Goal: Task Accomplishment & Management: Complete application form

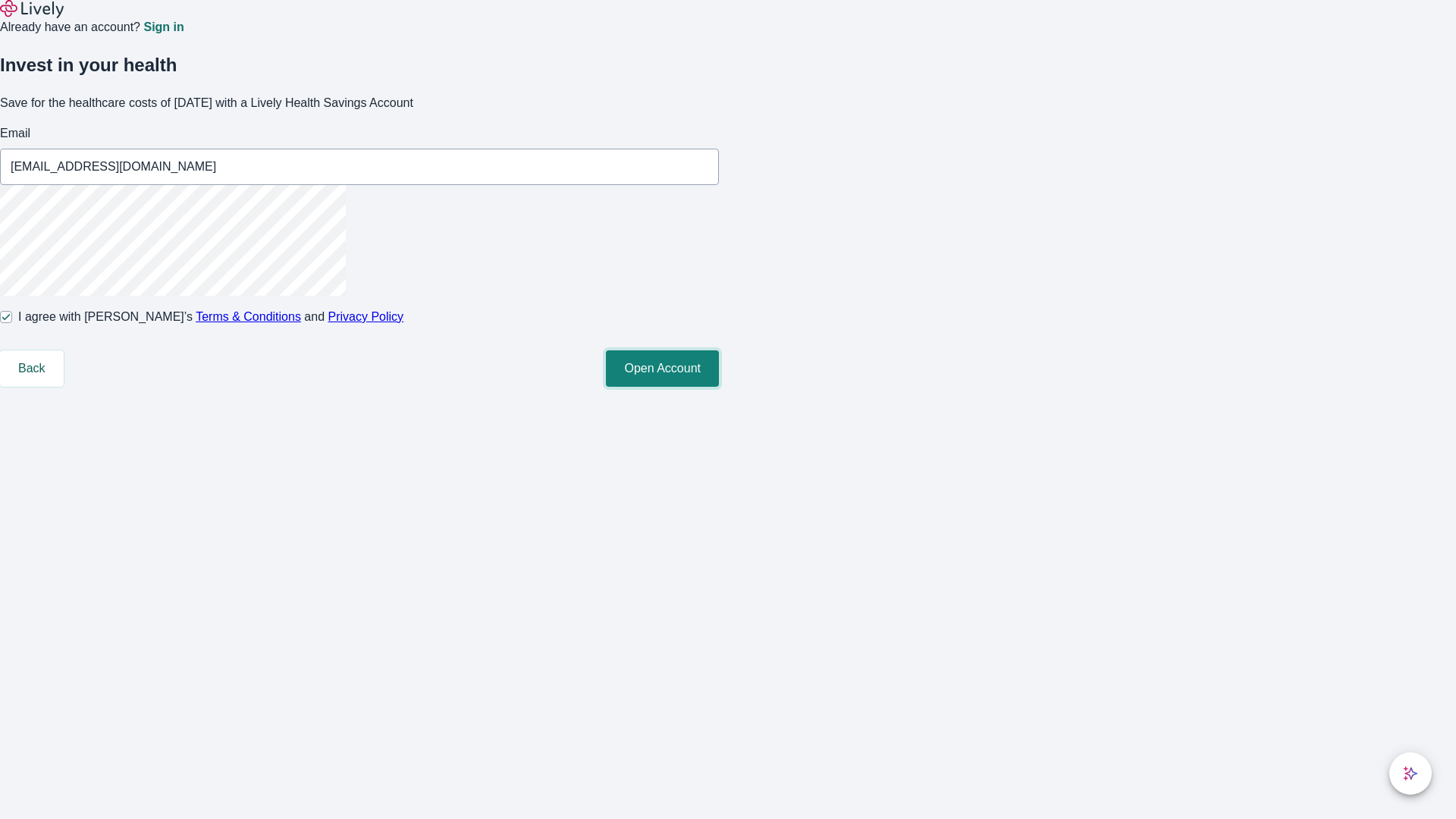
click at [719, 386] on button "Open Account" at bounding box center [663, 368] width 113 height 37
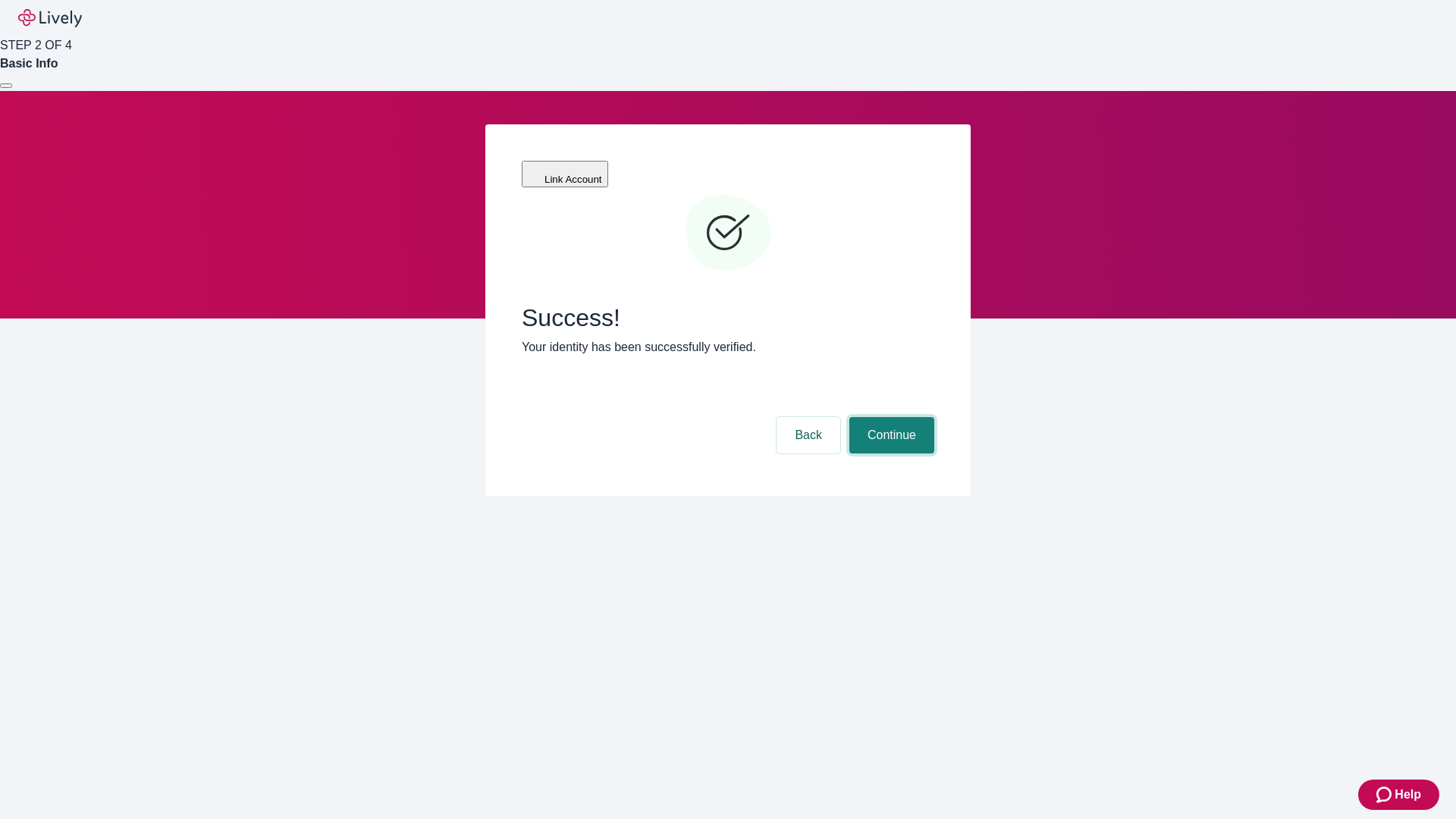
click at [890, 417] on button "Continue" at bounding box center [892, 435] width 85 height 37
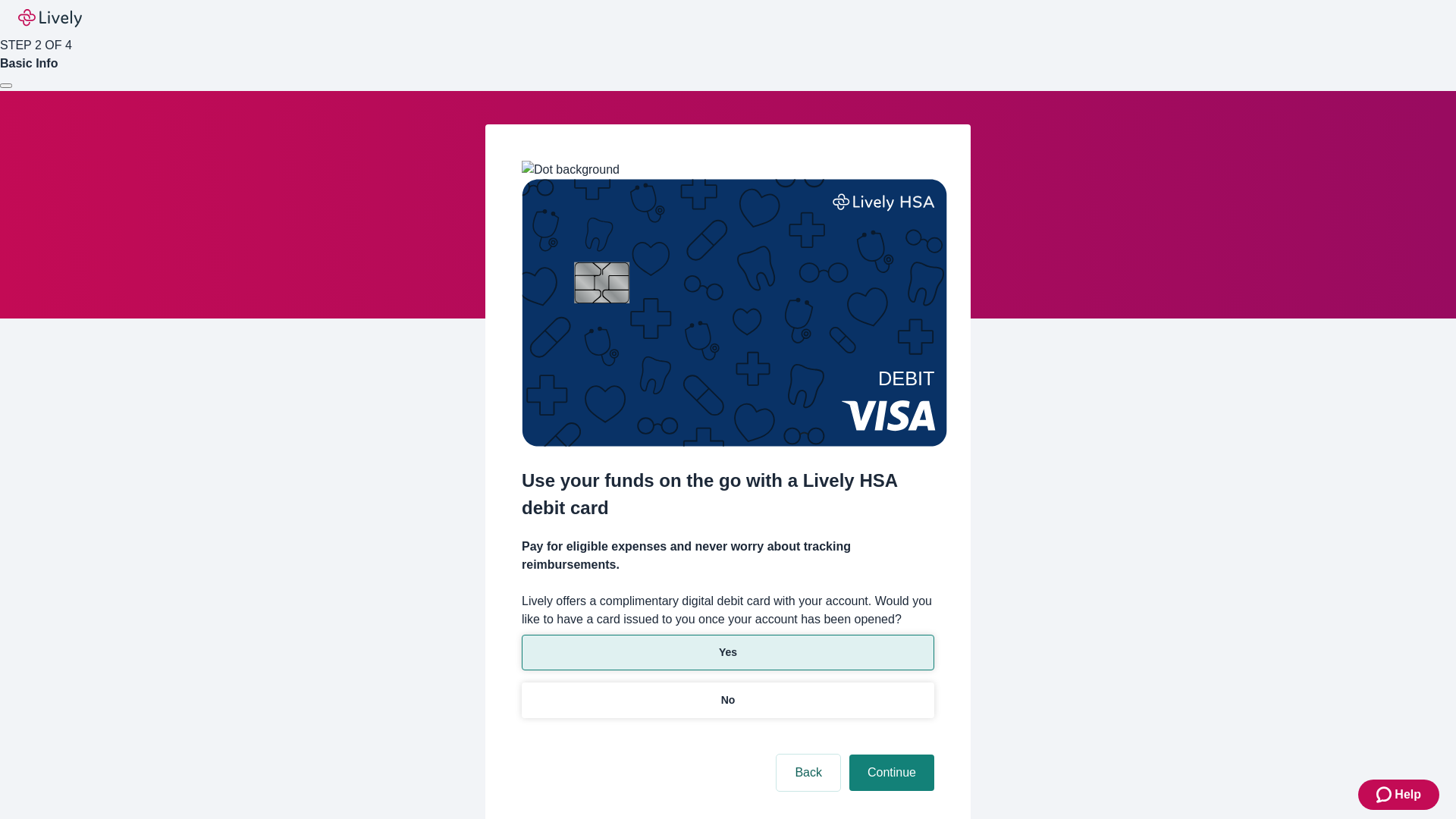
click at [727, 645] on p "Yes" at bounding box center [728, 653] width 18 height 16
click at [890, 755] on button "Continue" at bounding box center [892, 773] width 85 height 37
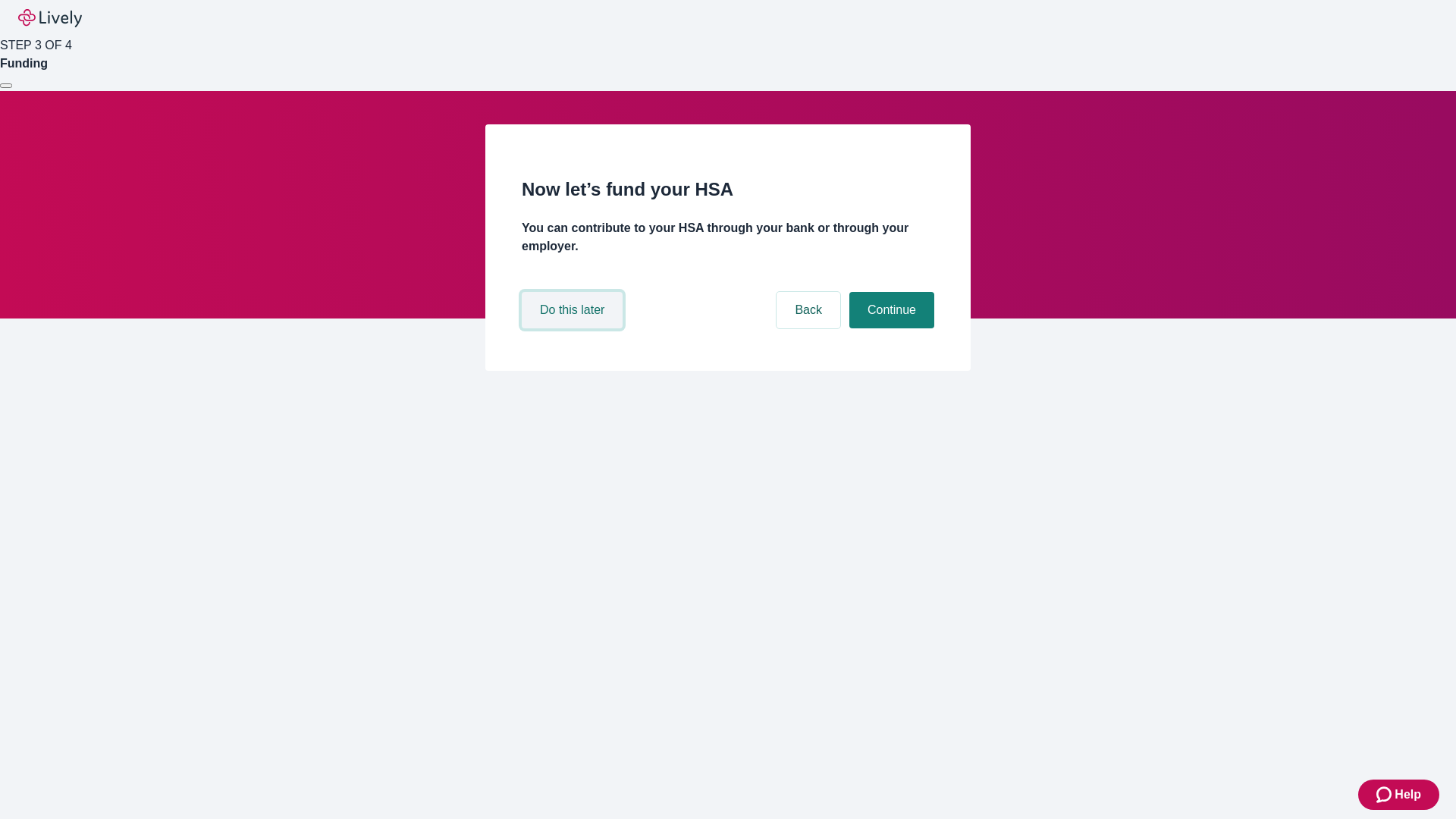
click at [574, 328] on button "Do this later" at bounding box center [571, 309] width 101 height 37
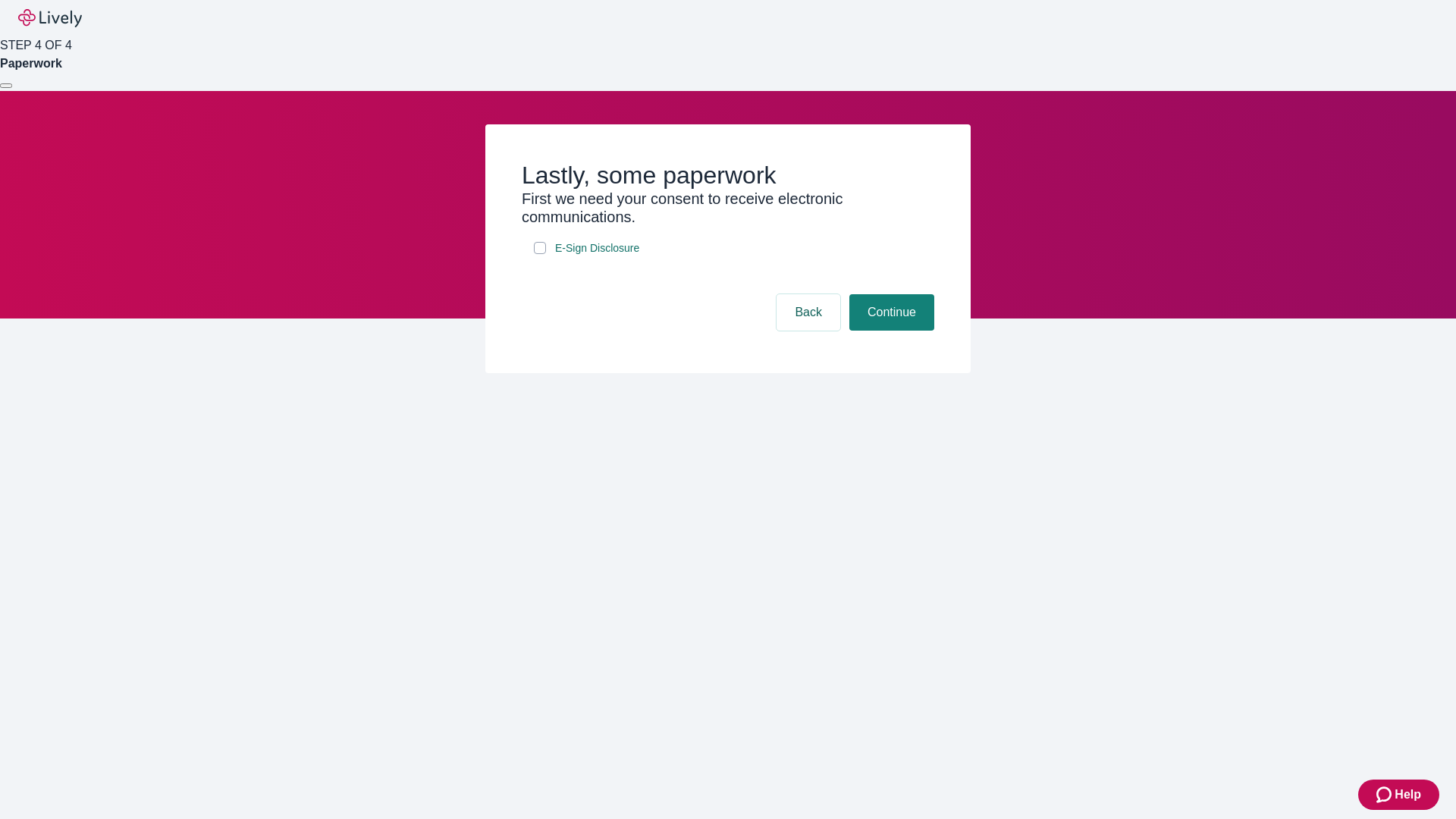
click at [540, 254] on input "E-Sign Disclosure" at bounding box center [540, 249] width 13 height 13
checkbox input "true"
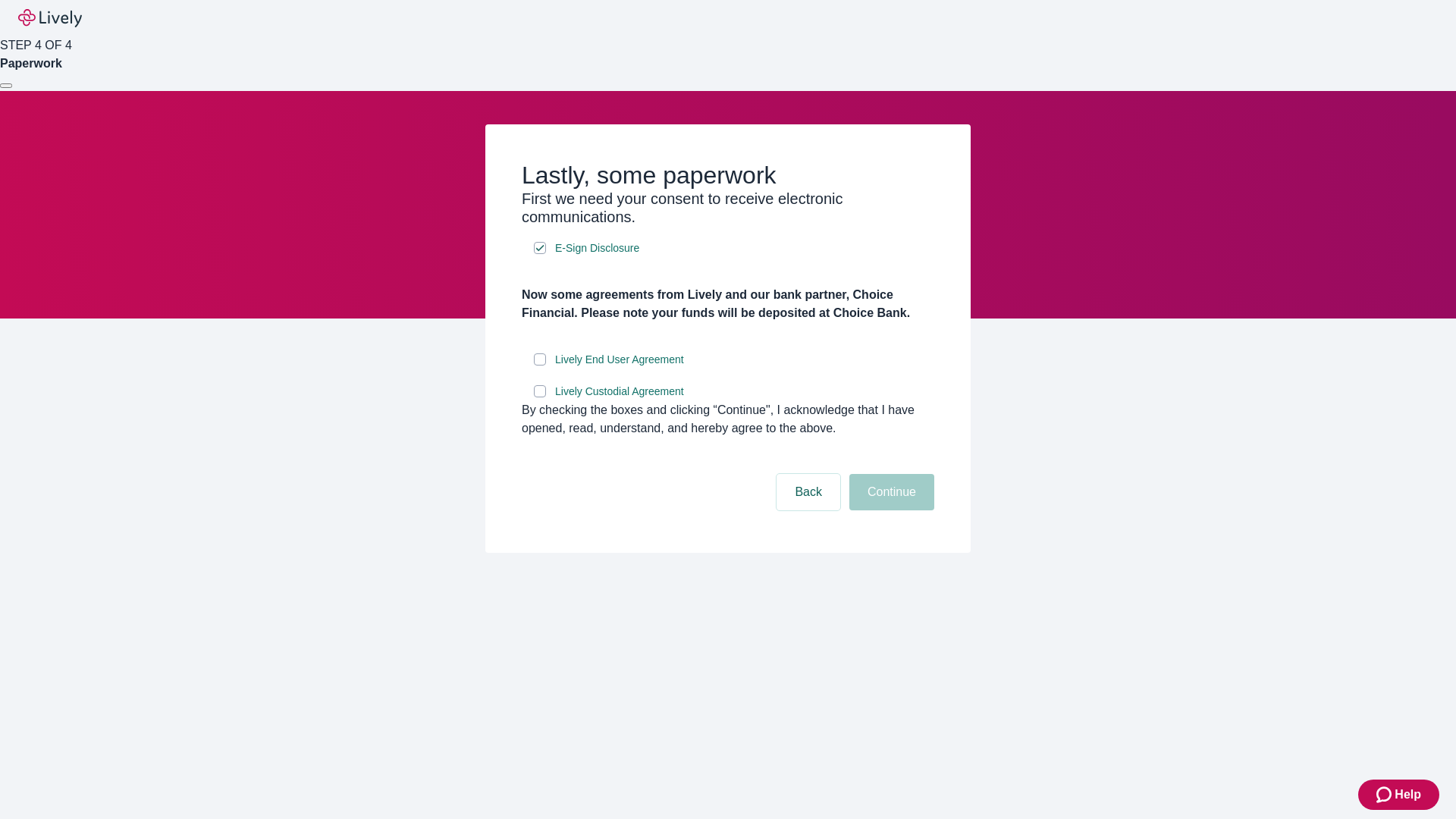
click at [540, 366] on input "Lively End User Agreement" at bounding box center [540, 359] width 13 height 13
checkbox input "true"
click at [540, 397] on input "Lively Custodial Agreement" at bounding box center [540, 392] width 13 height 13
checkbox input "true"
click at [890, 511] on button "Continue" at bounding box center [892, 492] width 85 height 37
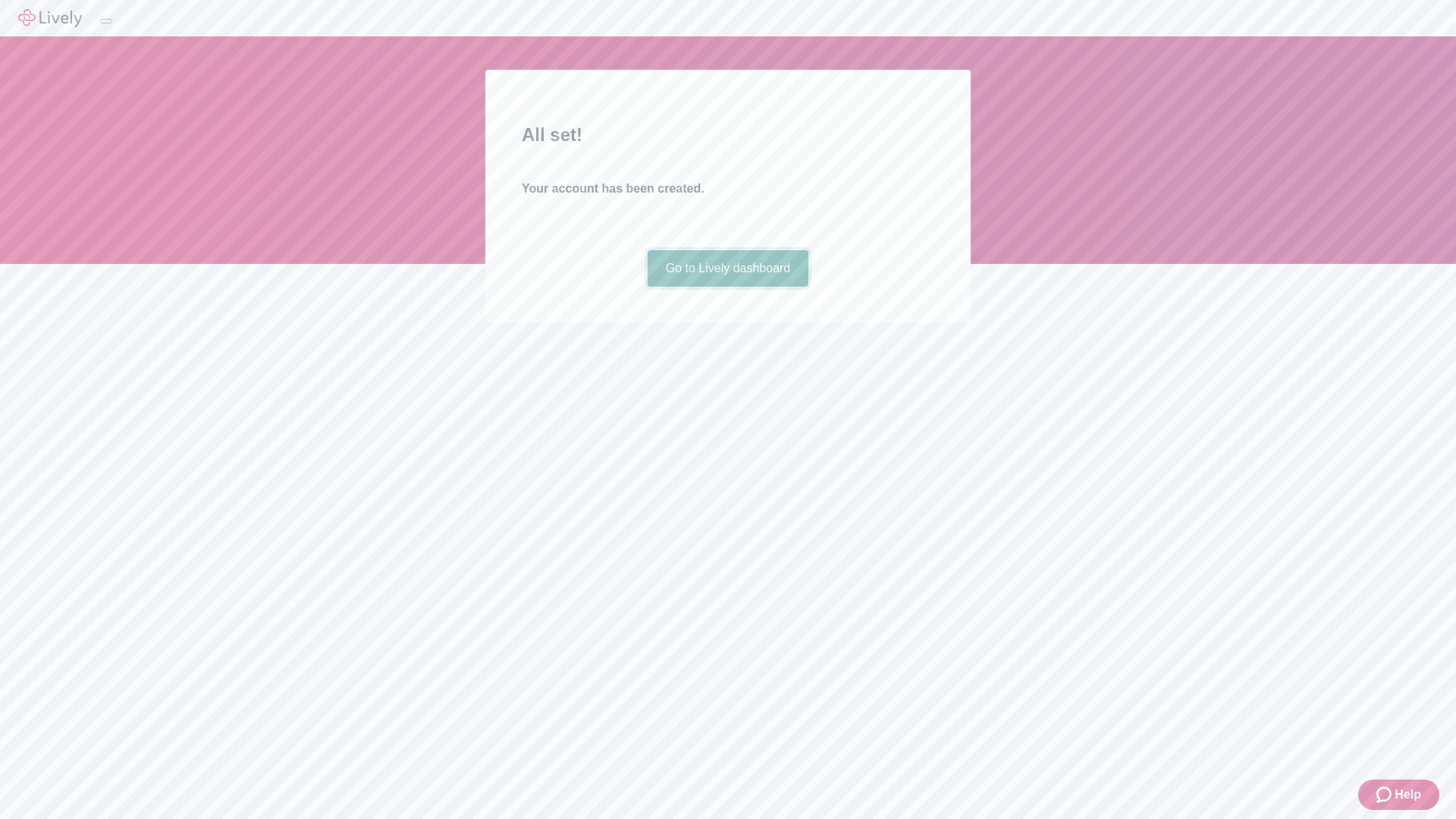
click at [727, 287] on link "Go to Lively dashboard" at bounding box center [728, 268] width 162 height 37
